Goal: Check status: Check status

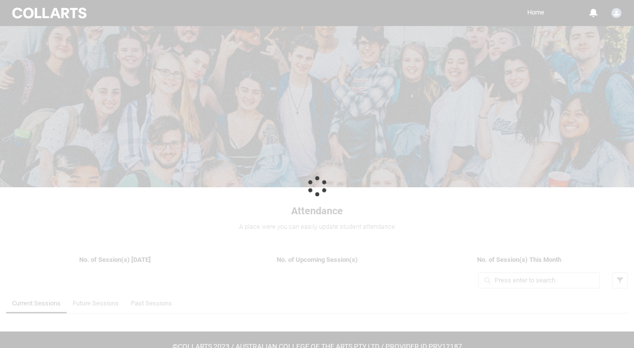
click at [445, 206] on div at bounding box center [317, 186] width 634 height 372
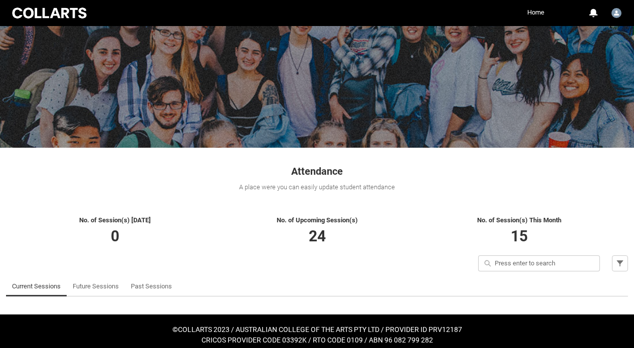
scroll to position [47, 0]
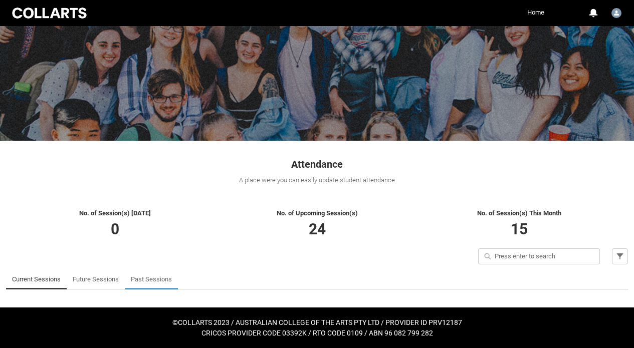
click at [146, 275] on link "Past Sessions" at bounding box center [151, 280] width 41 height 20
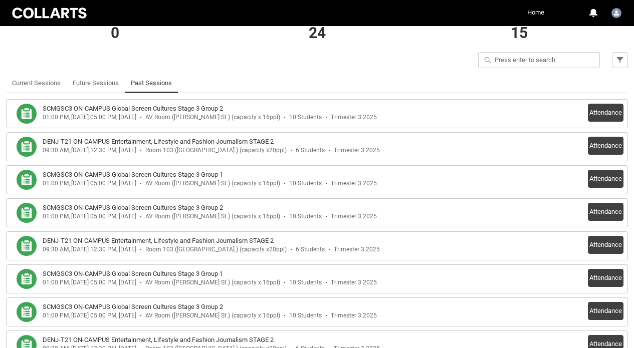
scroll to position [247, 0]
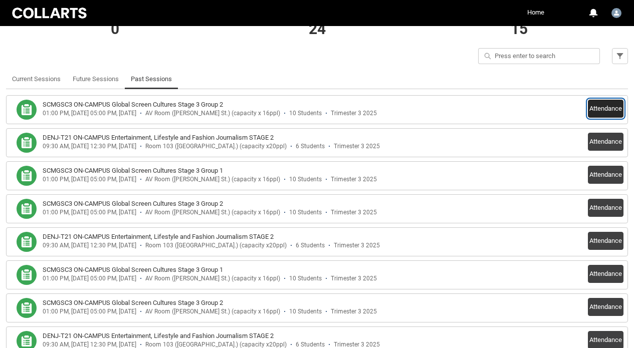
click at [598, 105] on button "Attendance" at bounding box center [606, 109] width 36 height 18
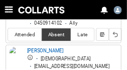
scroll to position [388, 0]
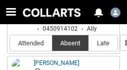
click at [32, 28] on div "Alexandra Lang Female alang.20252746@mycollarts.edu.au 0450914102 Ally" at bounding box center [73, 14] width 127 height 38
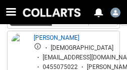
scroll to position [708, 0]
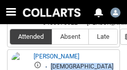
drag, startPoint x: 57, startPoint y: 37, endPoint x: 44, endPoint y: 66, distance: 31.9
